Goal: Information Seeking & Learning: Stay updated

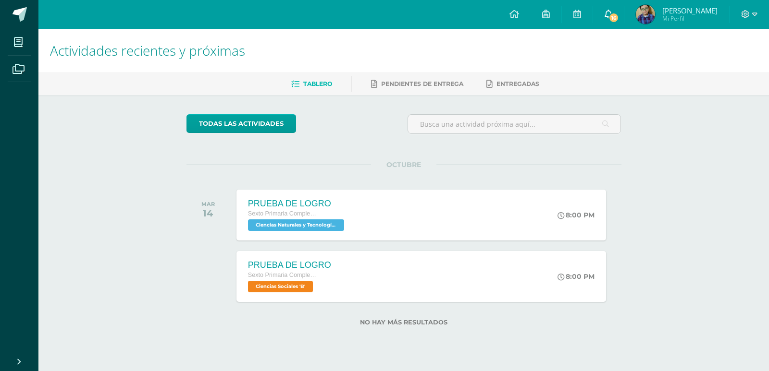
click at [611, 16] on span "16" at bounding box center [613, 17] width 11 height 11
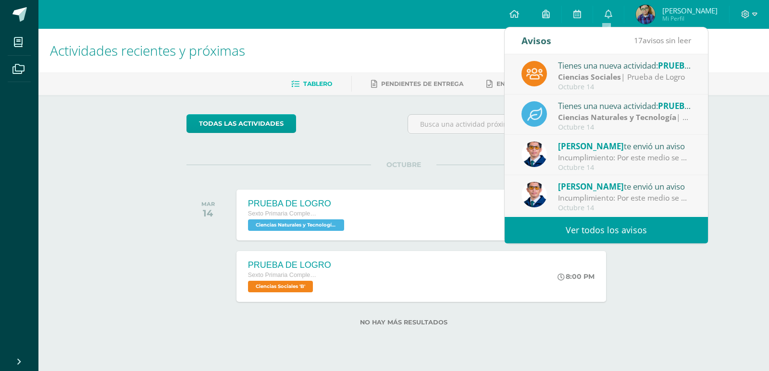
click at [563, 228] on link "Ver todos los avisos" at bounding box center [606, 230] width 203 height 26
click at [609, 231] on link "Ver todos los avisos" at bounding box center [606, 230] width 203 height 26
click at [612, 235] on link "Ver todos los avisos" at bounding box center [606, 230] width 203 height 26
click at [623, 233] on link "Ver todos los avisos" at bounding box center [606, 230] width 203 height 26
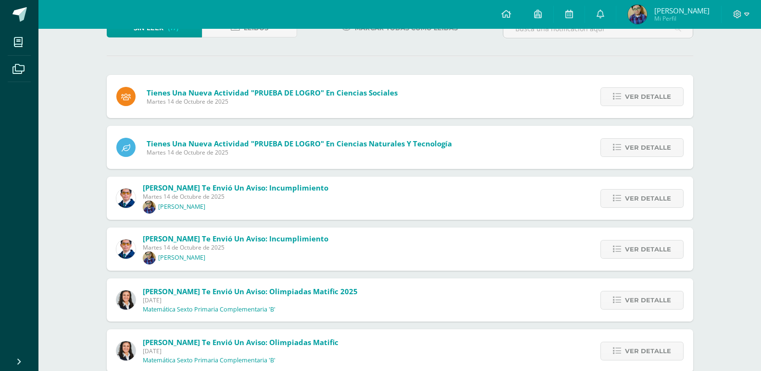
scroll to position [96, 0]
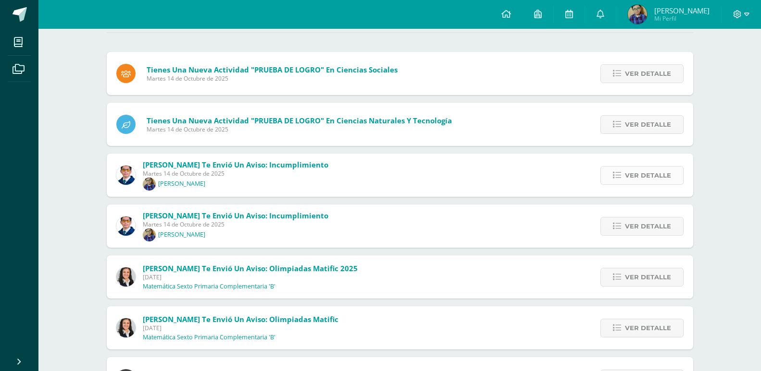
click at [648, 172] on span "Ver detalle" at bounding box center [648, 176] width 46 height 18
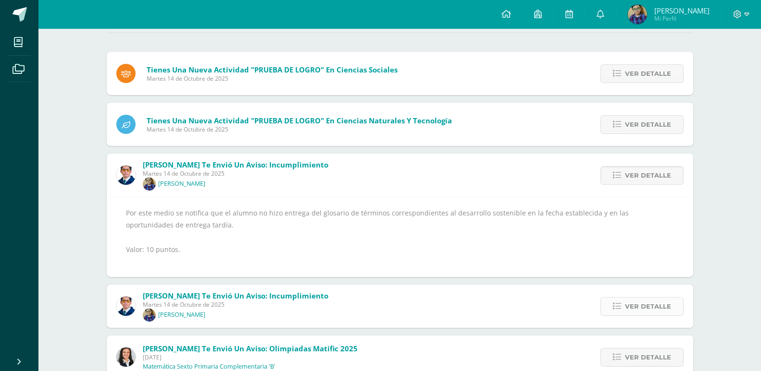
click at [635, 301] on span "Ver detalle" at bounding box center [648, 307] width 46 height 18
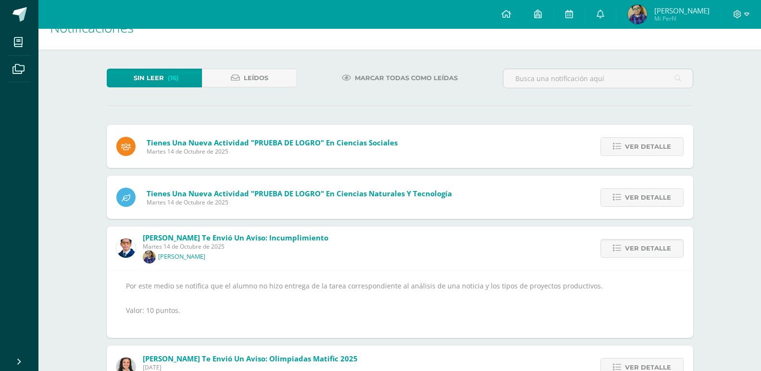
scroll to position [0, 0]
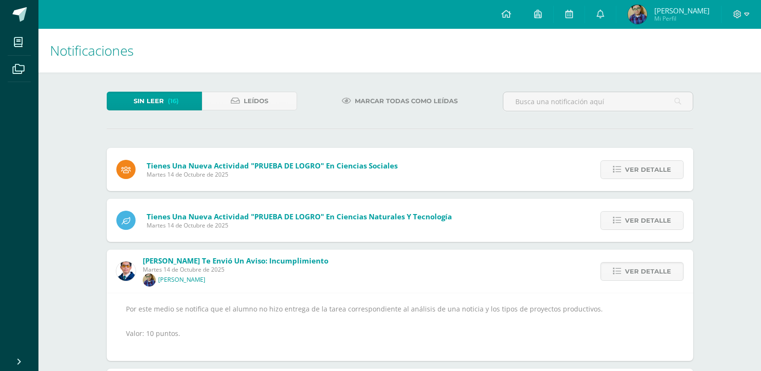
click at [402, 100] on span "Marcar todas como leídas" at bounding box center [406, 101] width 103 height 18
click at [642, 167] on span "Ver detalle" at bounding box center [648, 170] width 46 height 18
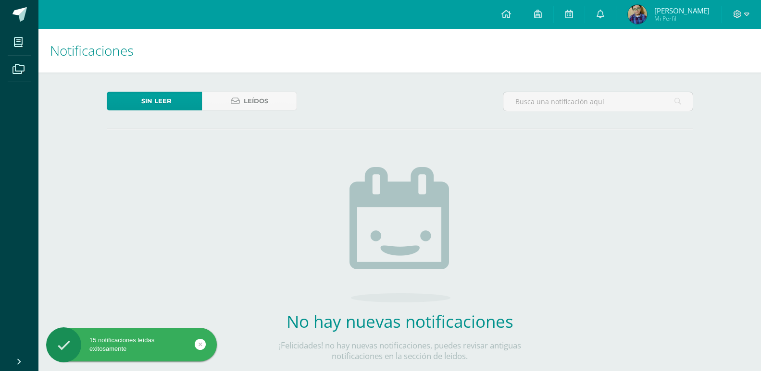
click at [371, 93] on div "Sin leer Leídos" at bounding box center [400, 106] width 594 height 28
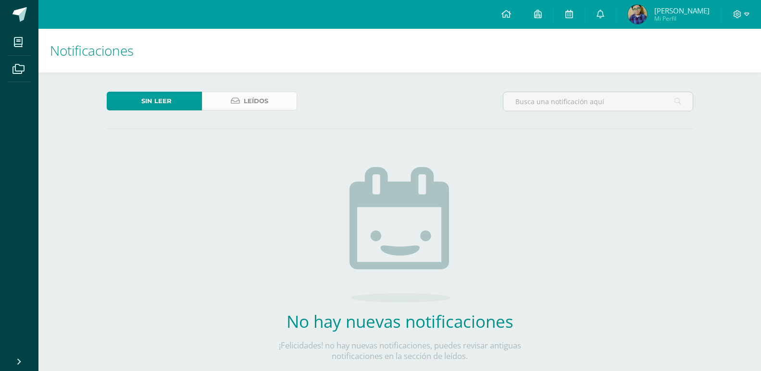
click at [262, 101] on span "Leídos" at bounding box center [256, 101] width 25 height 18
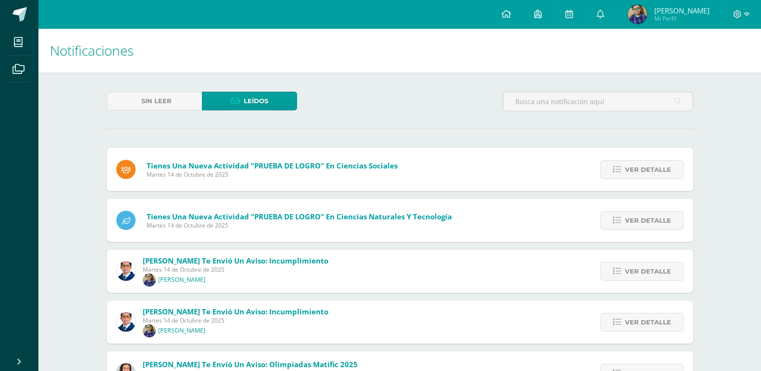
click at [620, 180] on div "Ver detalle" at bounding box center [639, 169] width 107 height 43
click at [623, 170] on link "Ver detalle" at bounding box center [641, 170] width 83 height 19
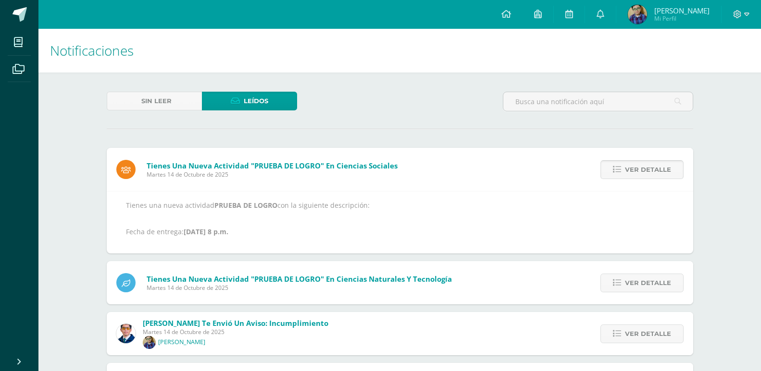
click at [623, 170] on link "Ver detalle" at bounding box center [641, 170] width 83 height 19
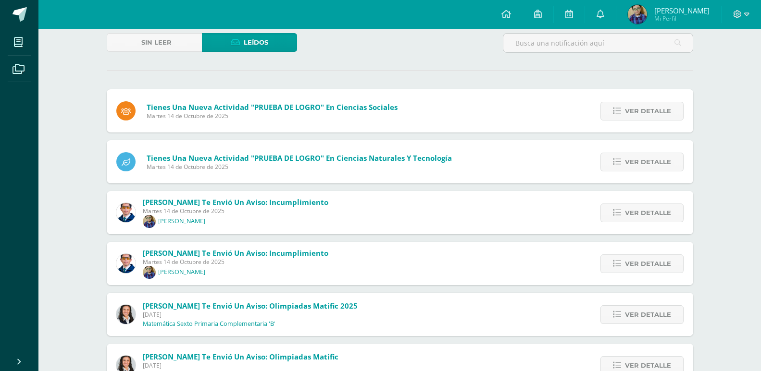
scroll to position [96, 0]
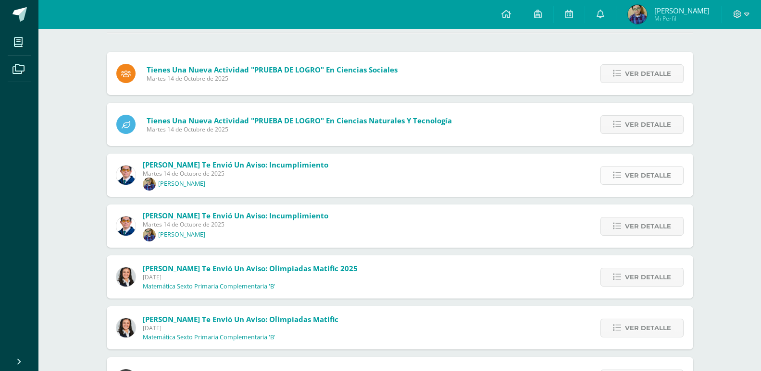
click at [614, 175] on icon at bounding box center [617, 176] width 8 height 8
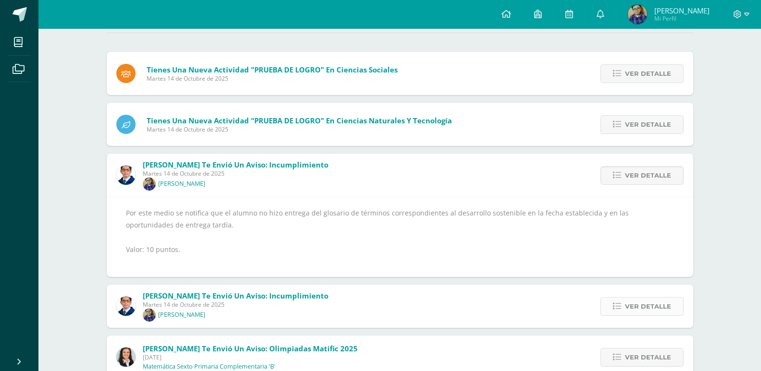
click at [679, 306] on link "Ver detalle" at bounding box center [641, 306] width 83 height 19
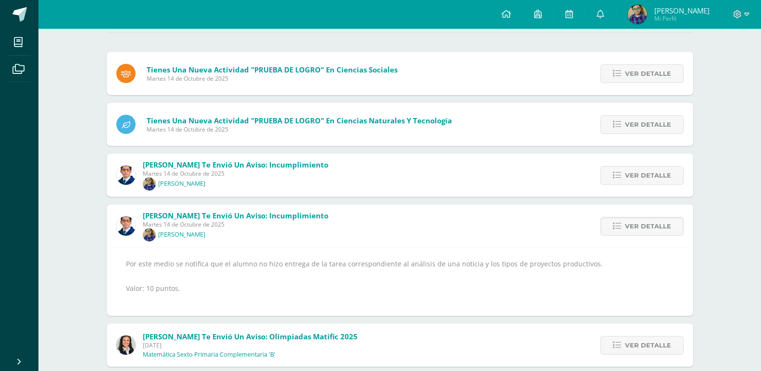
drag, startPoint x: 479, startPoint y: 264, endPoint x: 585, endPoint y: 257, distance: 106.5
click at [585, 257] on div "Por este medio se notifica que el alumno no hizo entrega de la tarea correspond…" at bounding box center [400, 282] width 586 height 68
copy div "os tipos de proyectos productivos"
click at [542, 232] on div "[PERSON_NAME] te envió un aviso: Incumplimiento [DATE] [PERSON_NAME] Ver detall…" at bounding box center [400, 260] width 586 height 111
